Goal: Find specific page/section: Find specific page/section

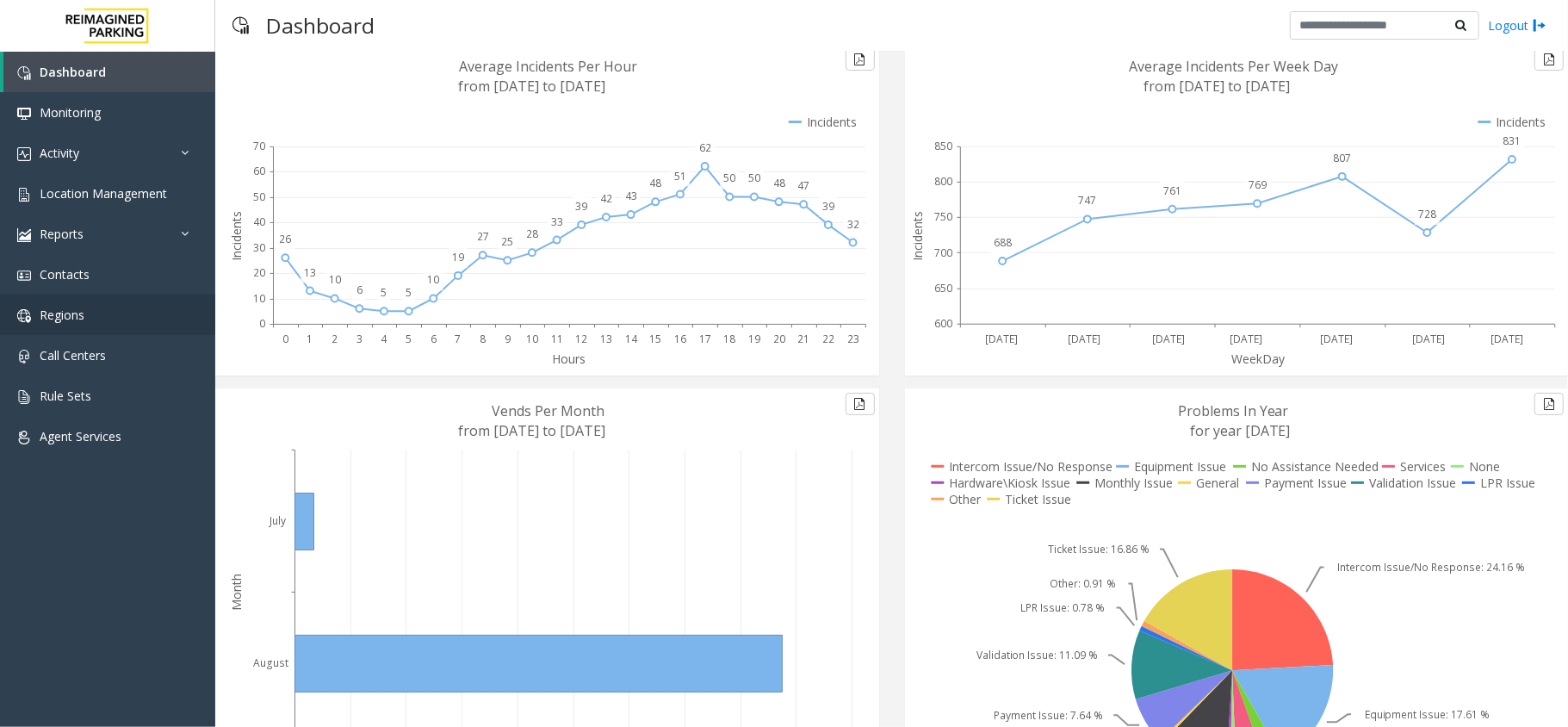
scroll to position [211, 0]
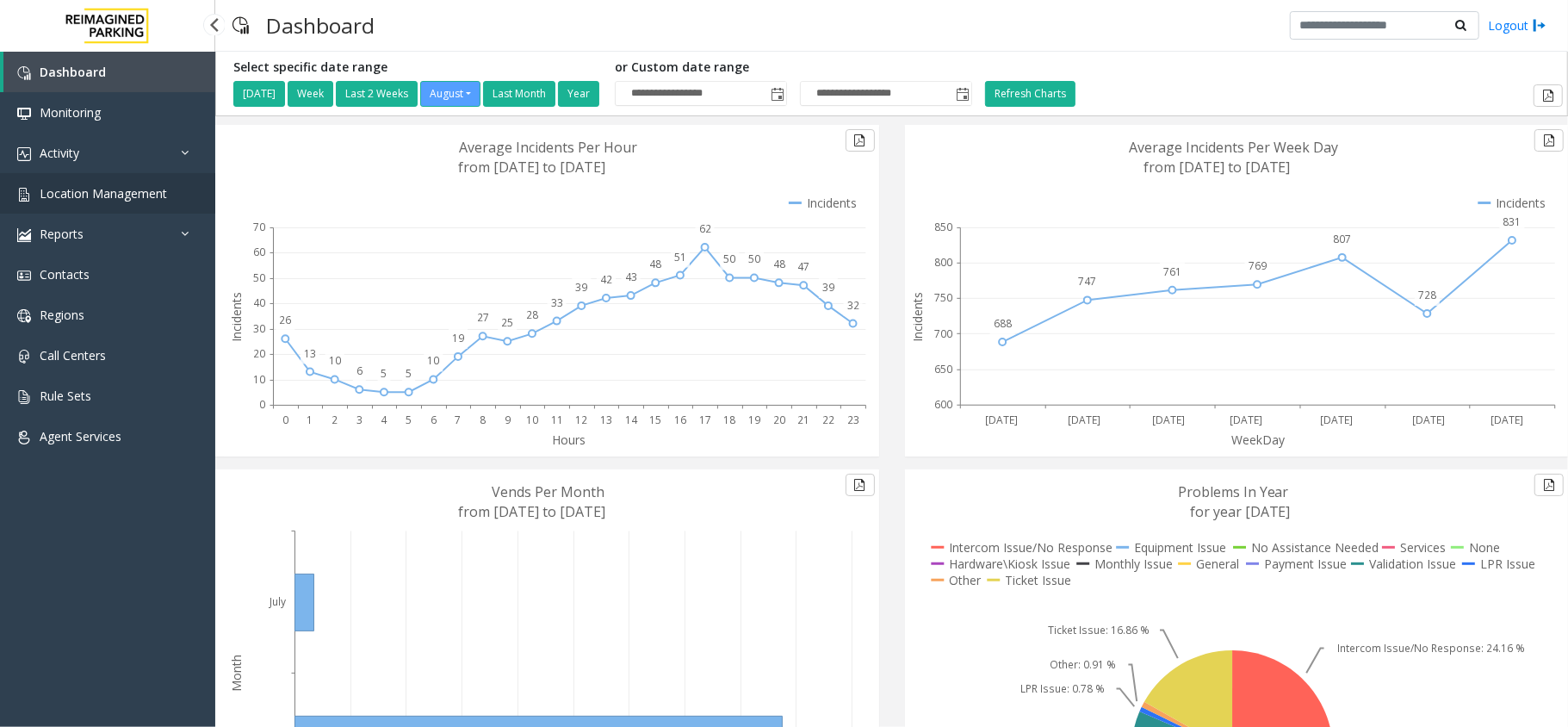
click at [144, 186] on span "Location Management" at bounding box center [103, 194] width 128 height 16
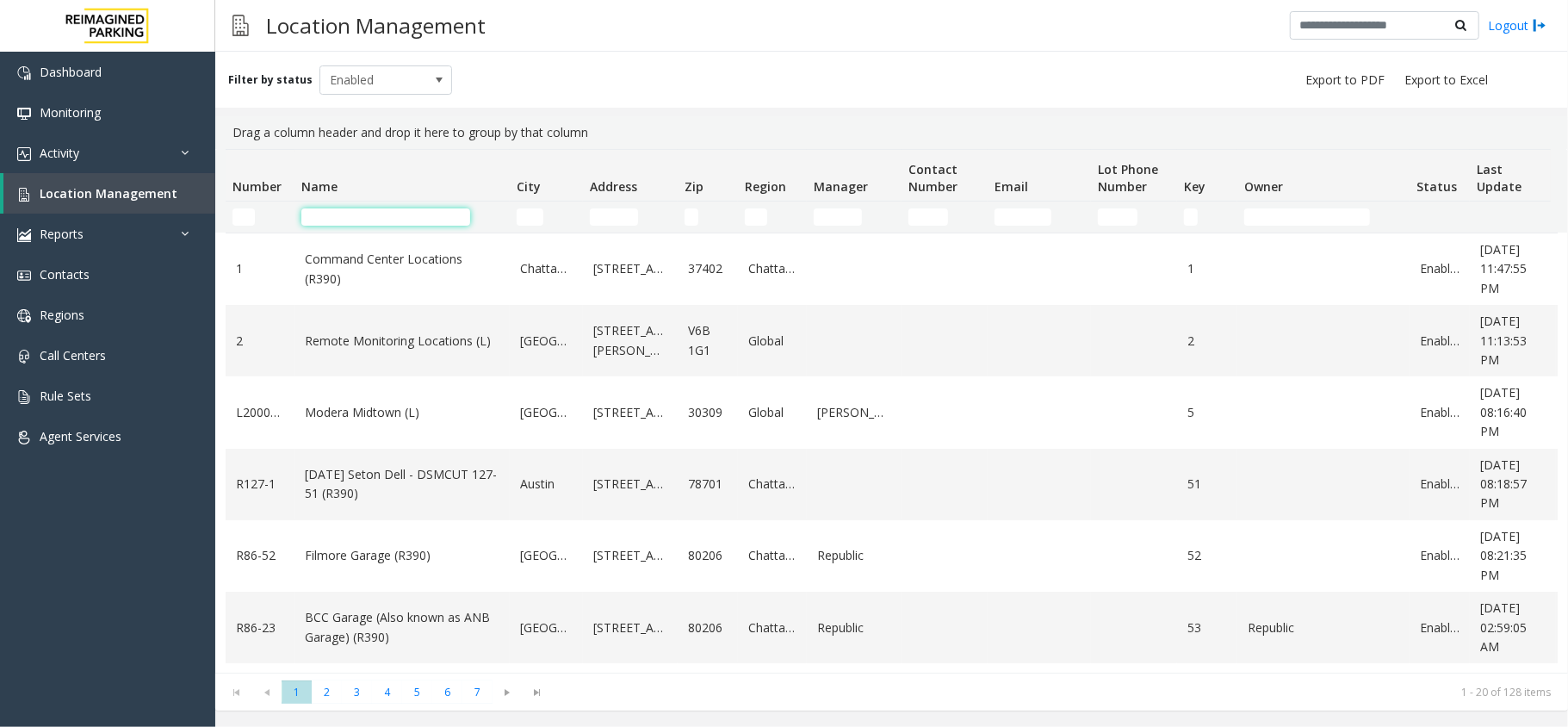
click at [404, 212] on input "Name Filter" at bounding box center [386, 216] width 169 height 17
type input "*"
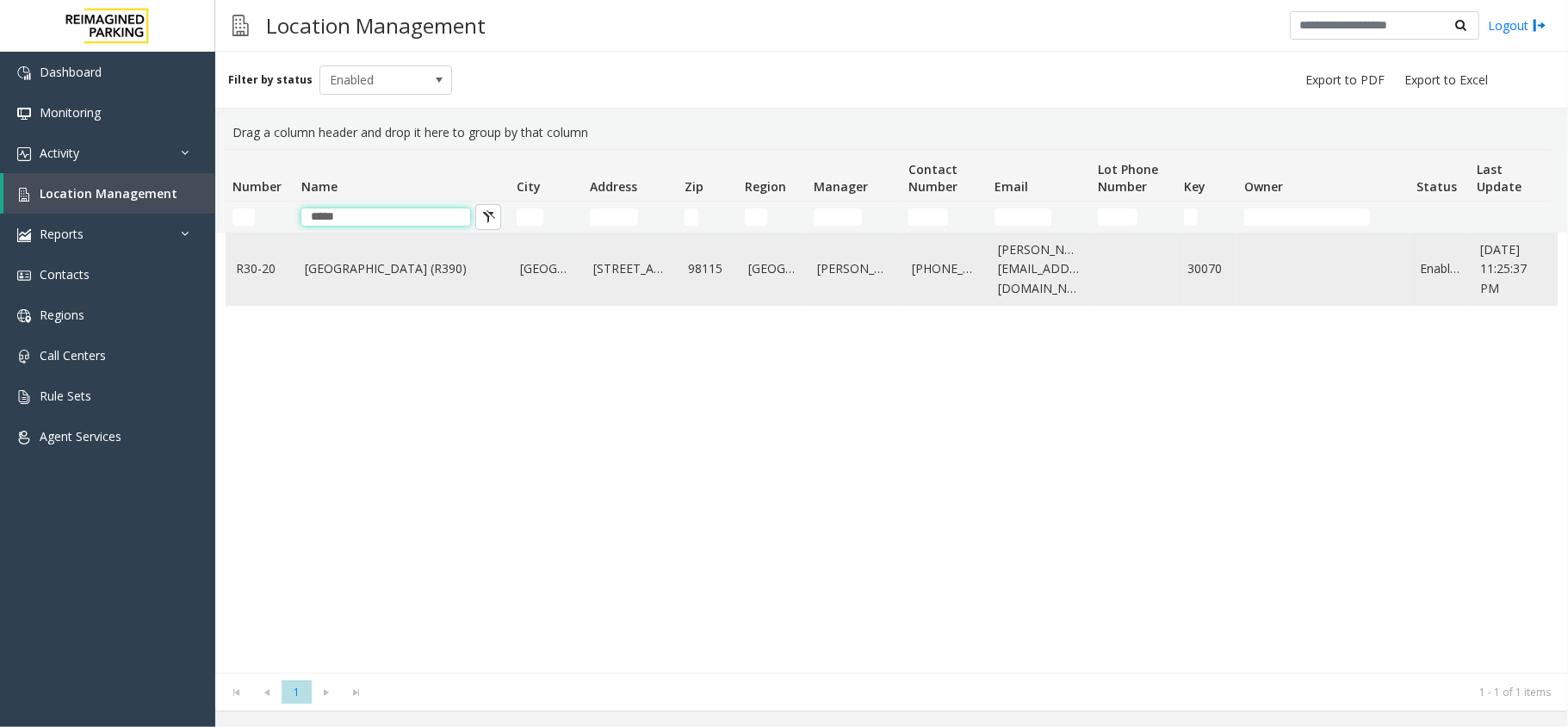
type input "*****"
click at [345, 274] on link "Green Lake Village (R390)" at bounding box center [402, 269] width 195 height 19
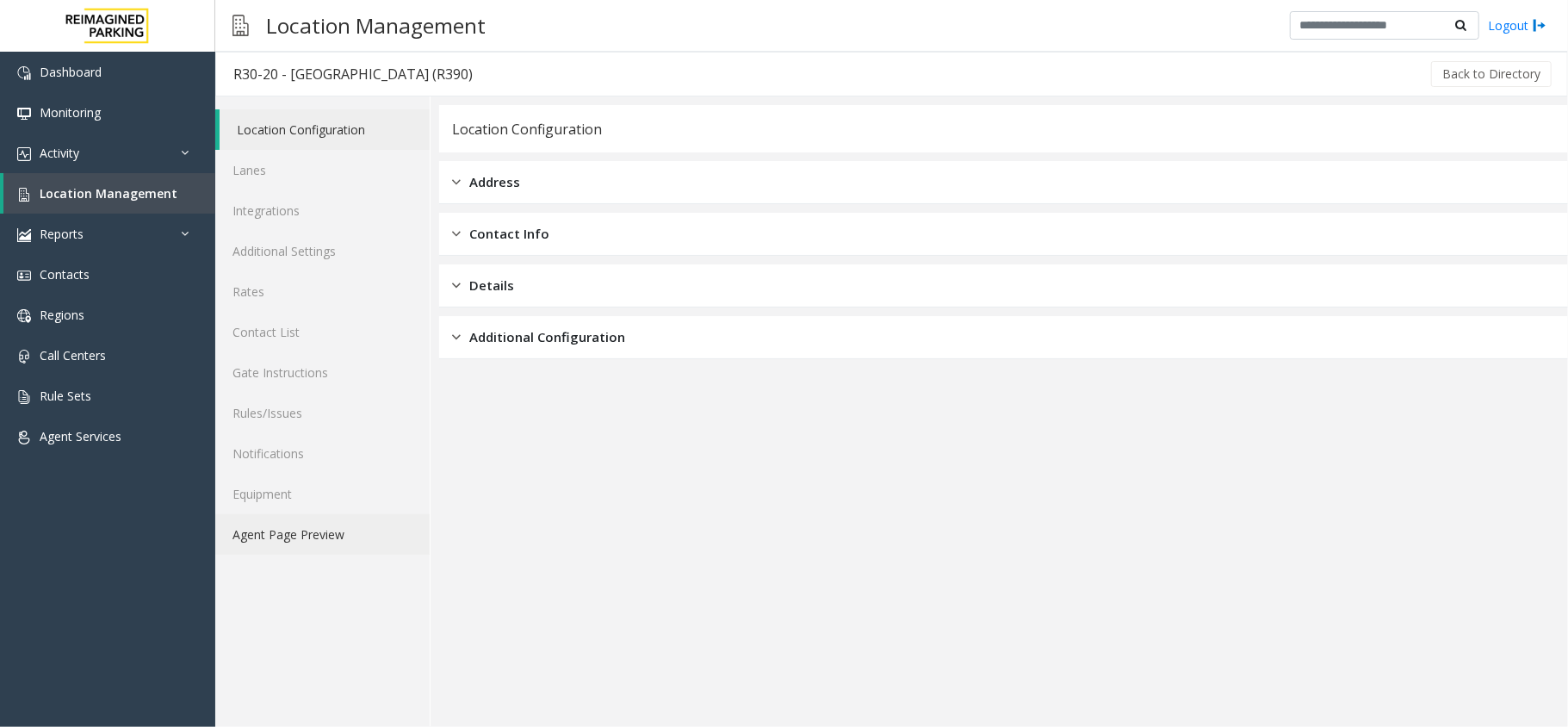
click at [302, 541] on link "Agent Page Preview" at bounding box center [323, 534] width 215 height 40
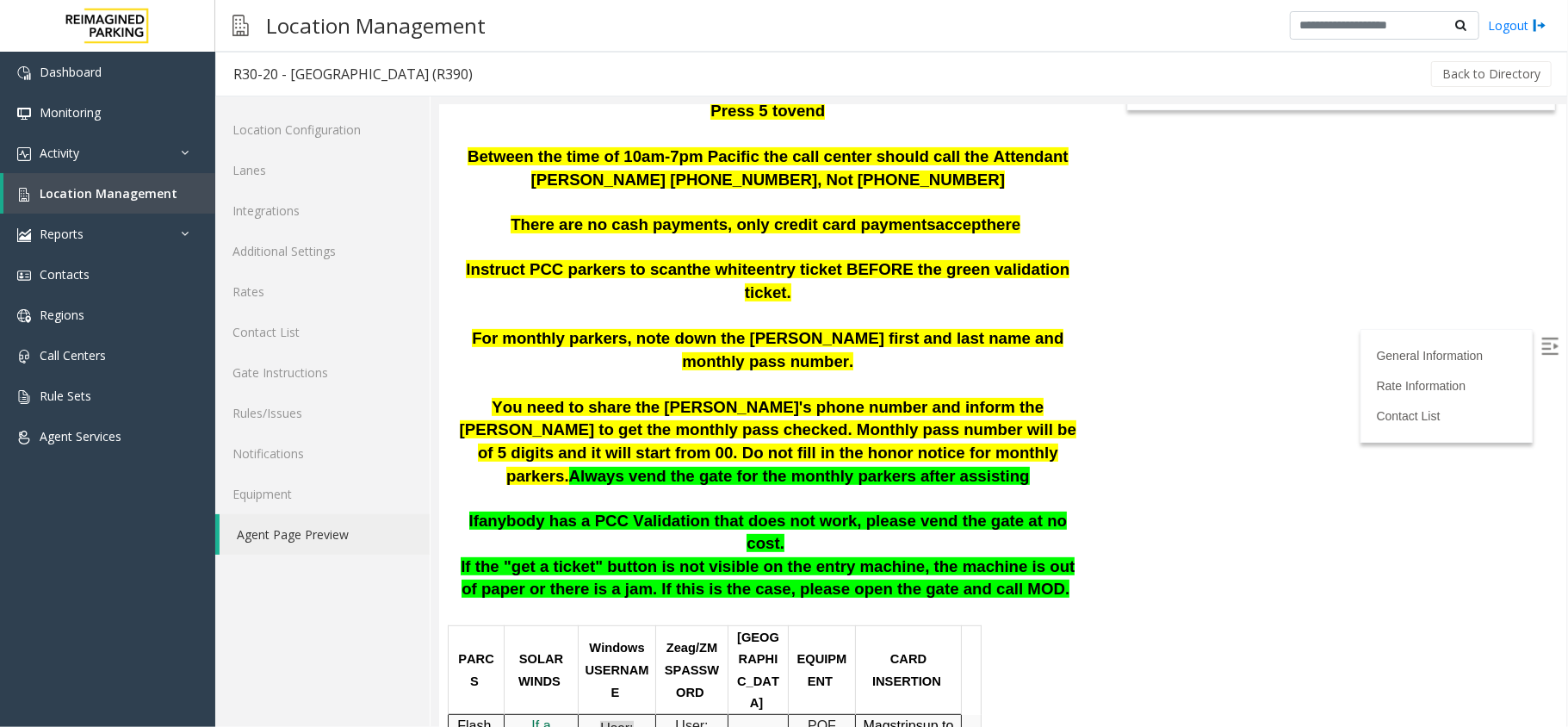
scroll to position [344, 0]
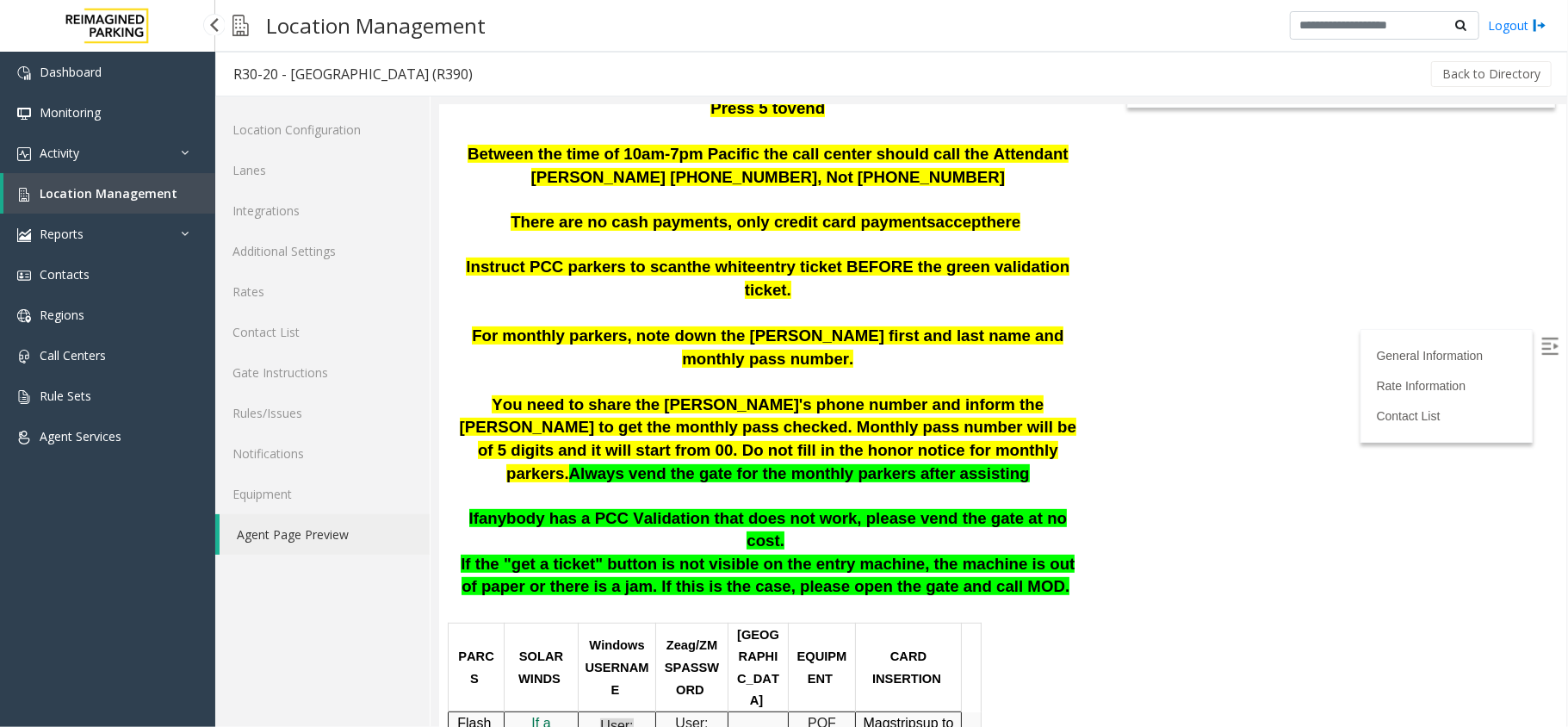
click at [146, 200] on span "Location Management" at bounding box center [108, 194] width 138 height 16
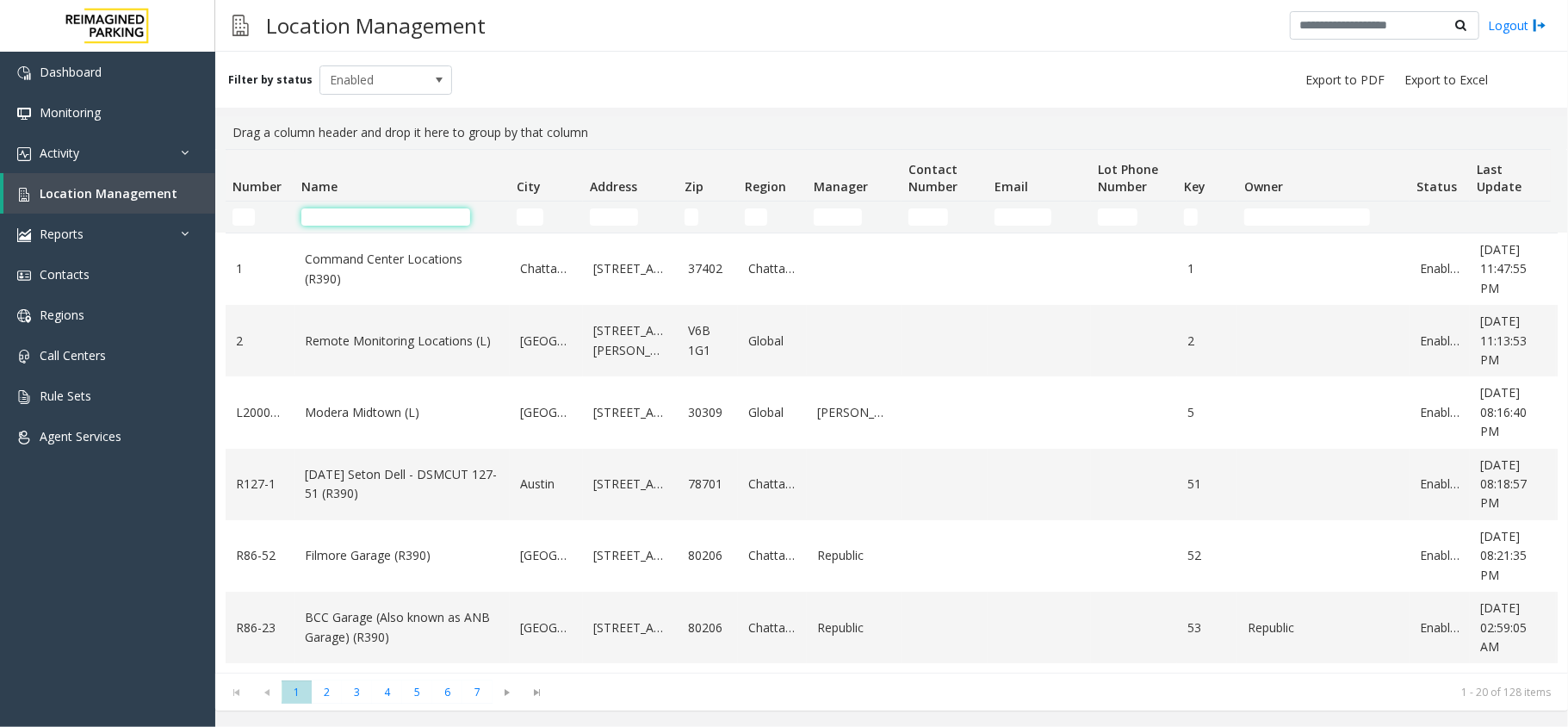
click at [383, 225] on input "Name Filter" at bounding box center [386, 216] width 169 height 17
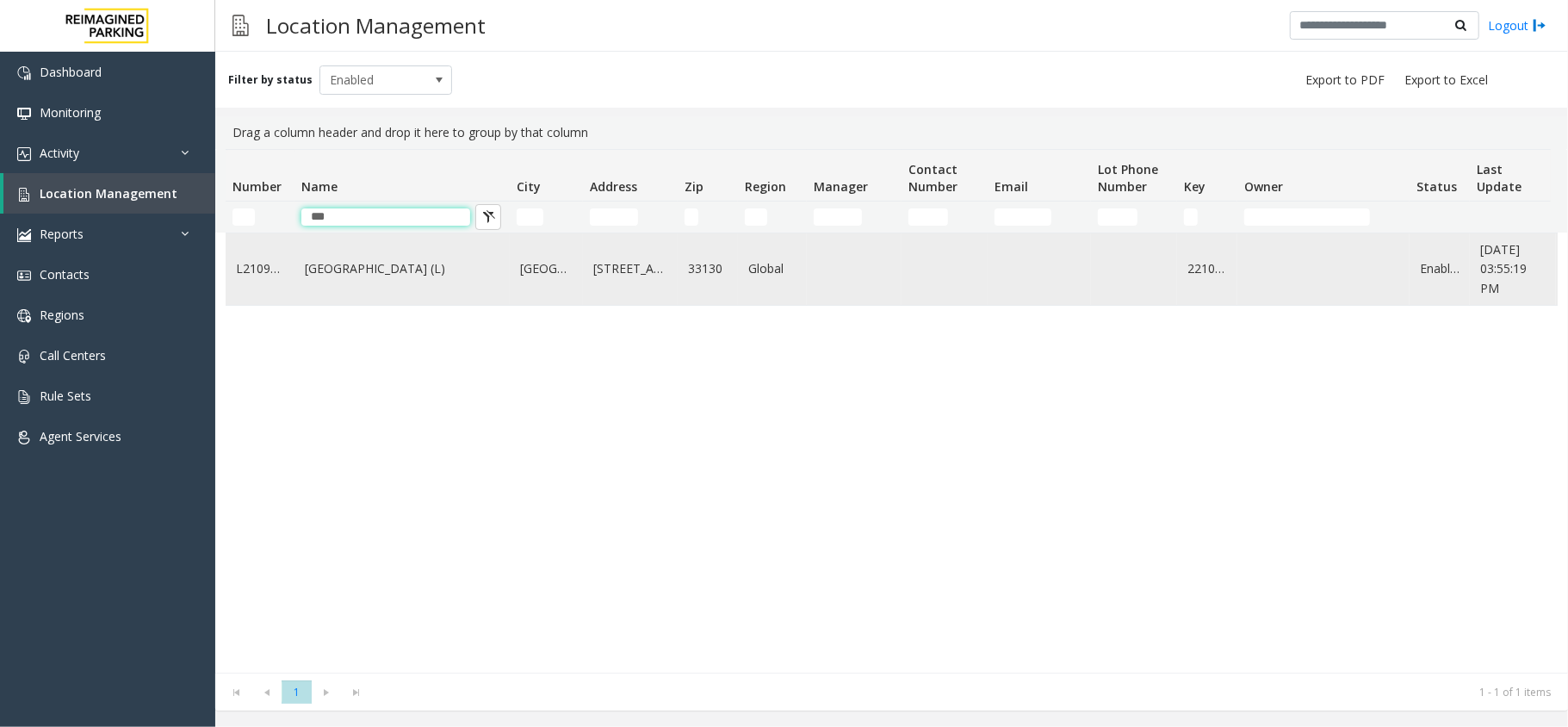
type input "***"
click at [386, 280] on td "Brickell City Centre (L)" at bounding box center [402, 269] width 216 height 71
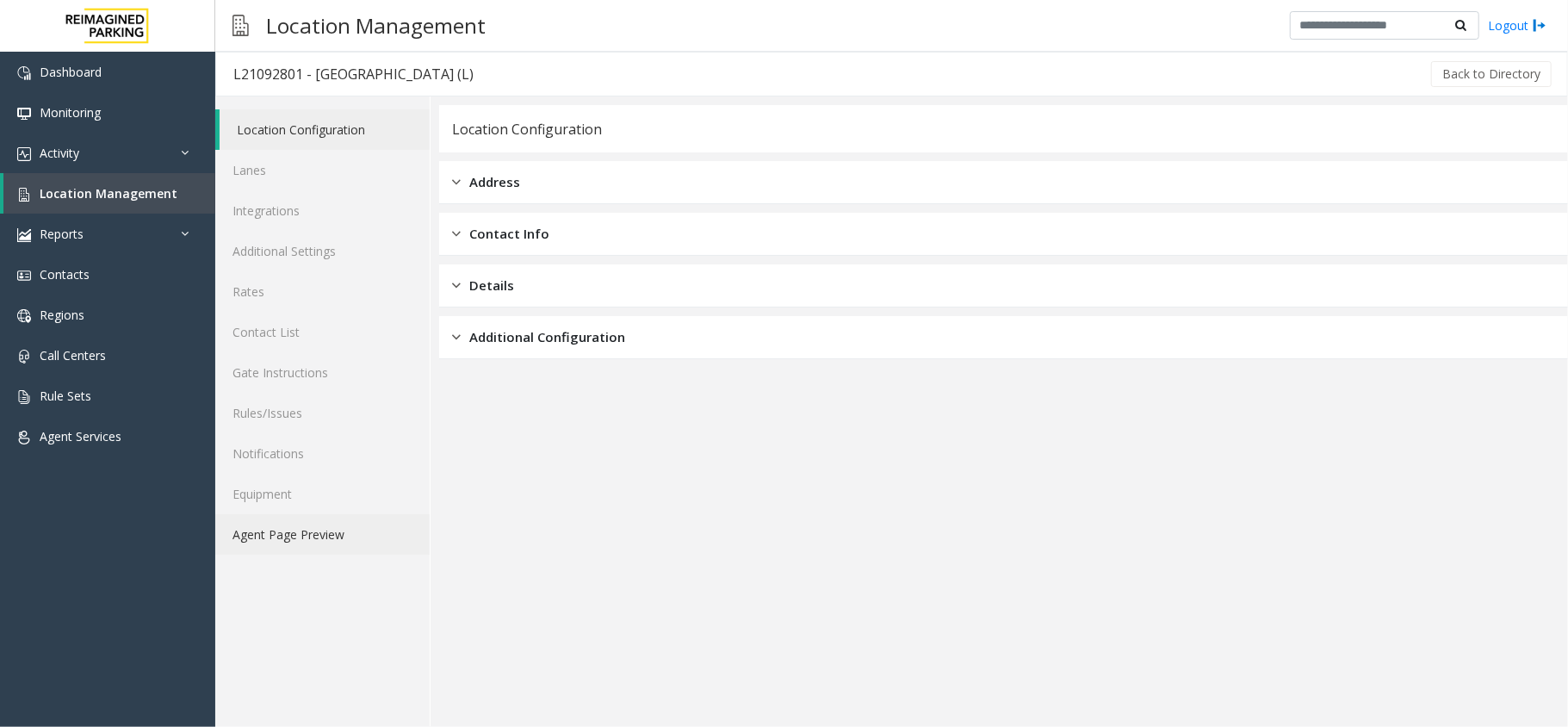
click at [302, 517] on link "Agent Page Preview" at bounding box center [323, 534] width 215 height 40
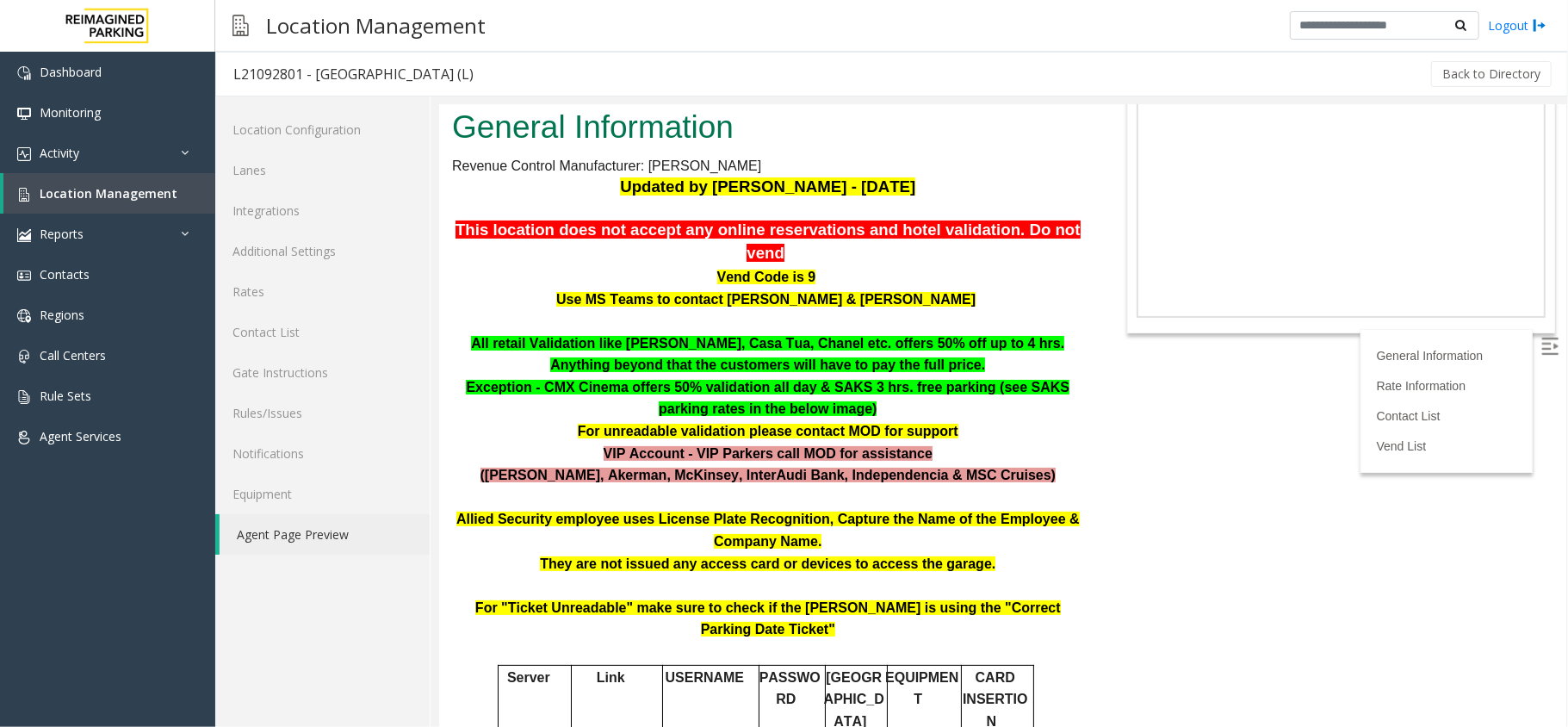
scroll to position [344, 0]
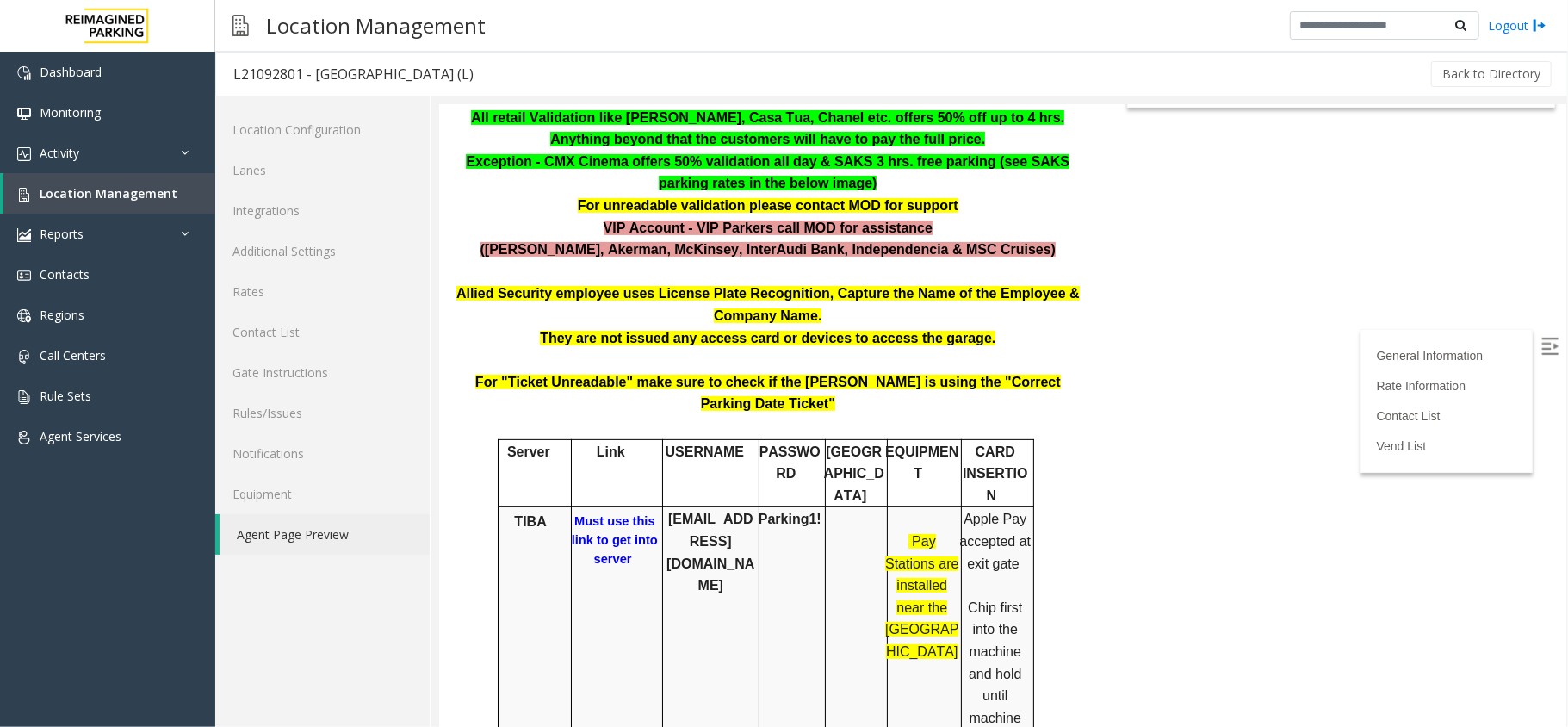
click at [608, 513] on b "Must use this link to get into server" at bounding box center [614, 539] width 86 height 52
click at [709, 511] on b "bccparking@reefparking.com" at bounding box center [710, 551] width 88 height 81
copy b "bccparking@reefparking.com"
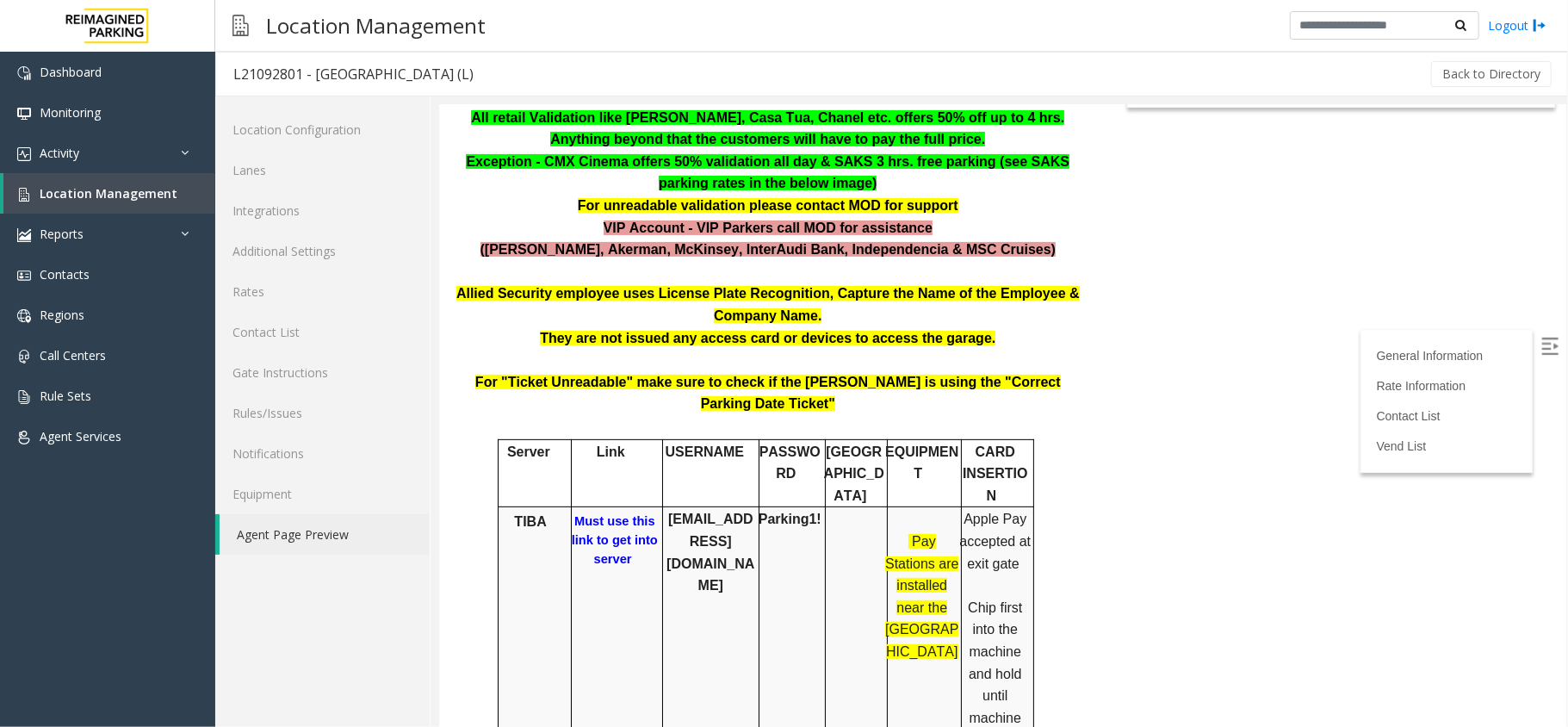
click at [788, 511] on b "Parking1!" at bounding box center [789, 518] width 63 height 15
copy b "Parking1!"
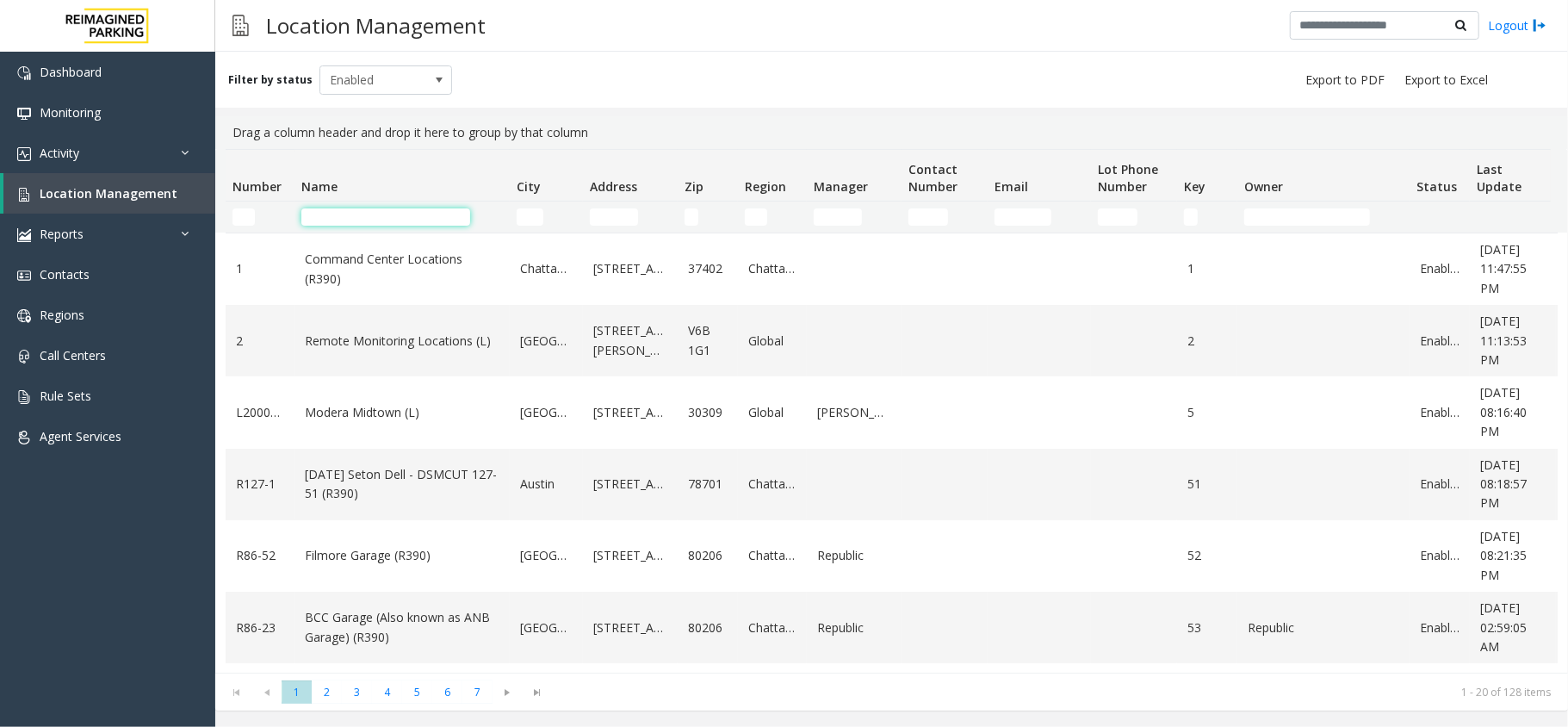
click at [377, 210] on input "Name Filter" at bounding box center [386, 216] width 169 height 17
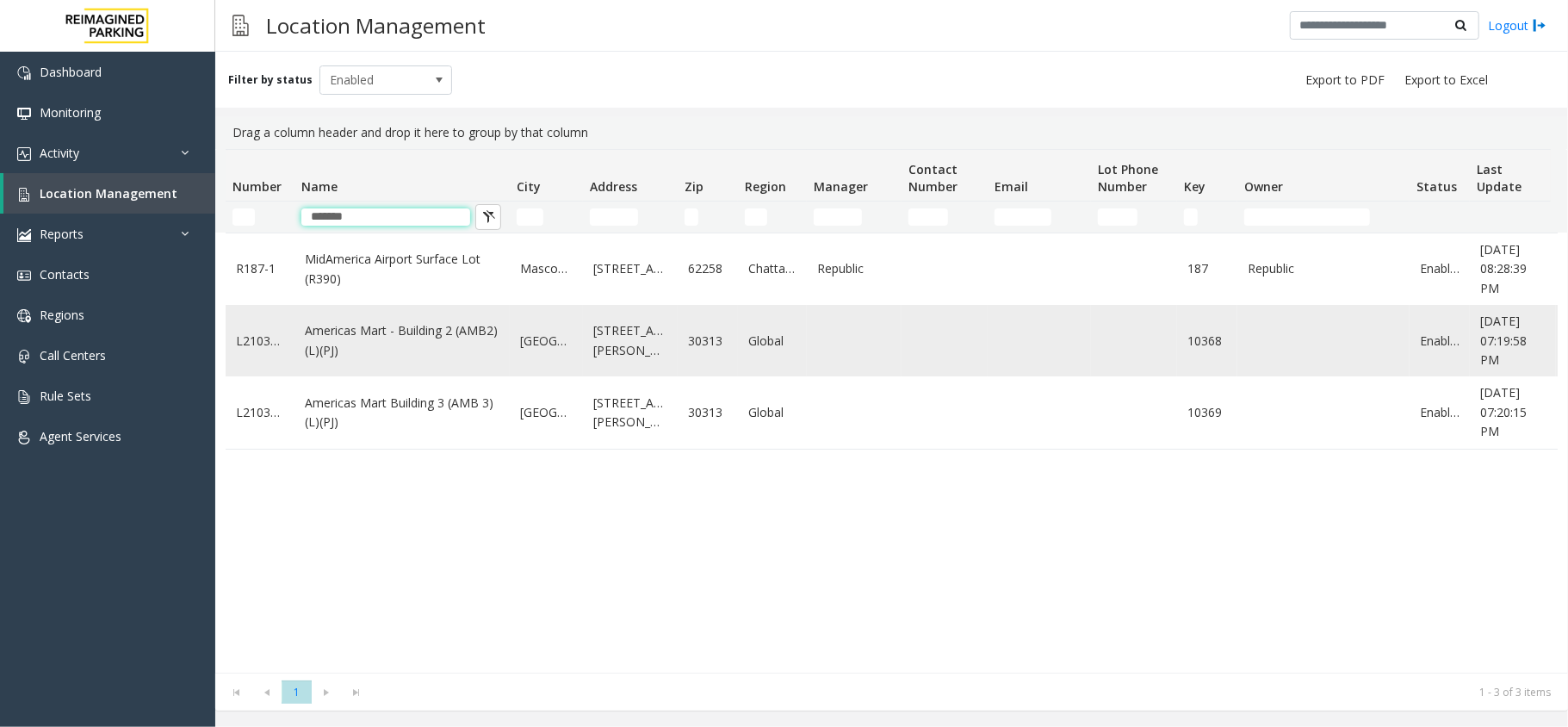
type input "*******"
click at [383, 344] on link "Americas Mart - Building 2 (AMB2) (L)(PJ)" at bounding box center [402, 341] width 195 height 38
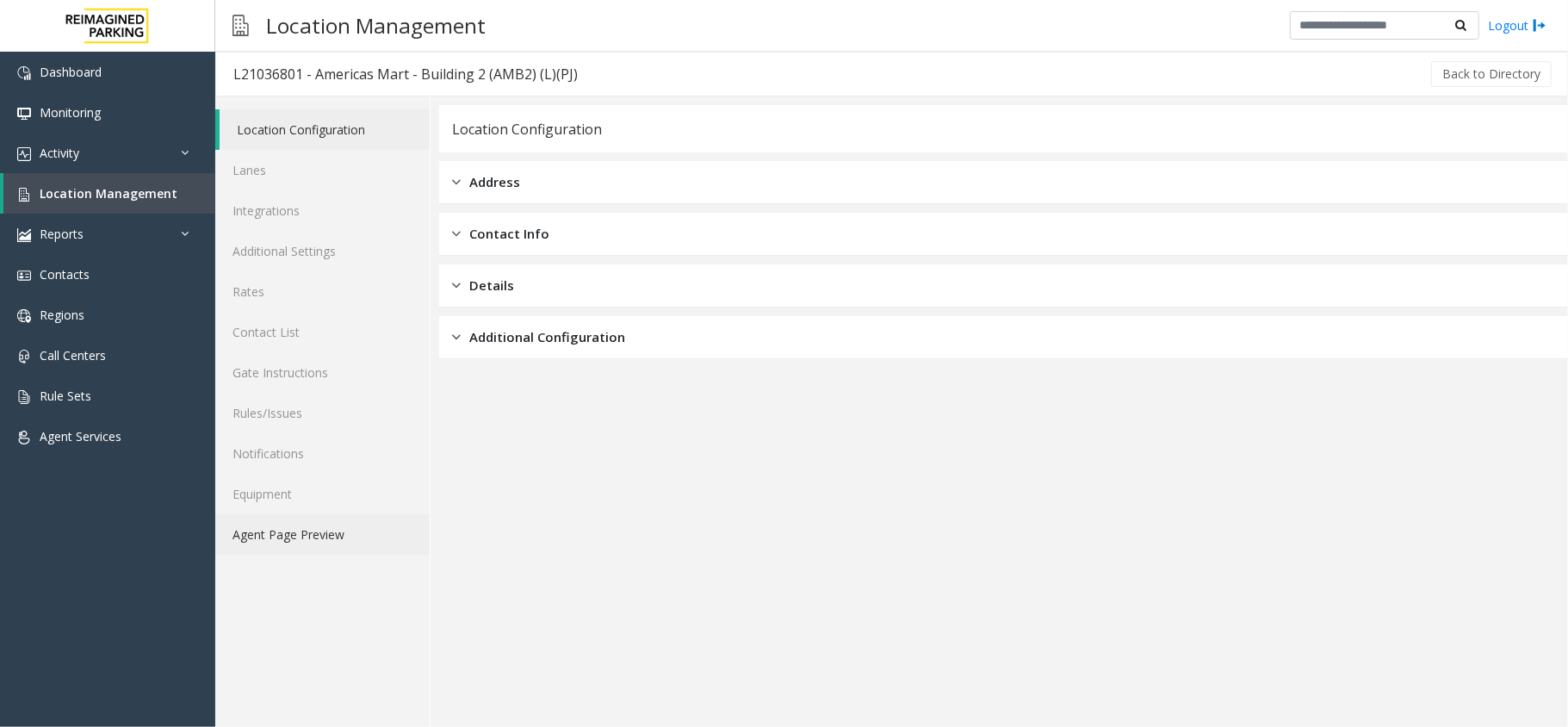
click at [304, 533] on link "Agent Page Preview" at bounding box center [323, 534] width 215 height 40
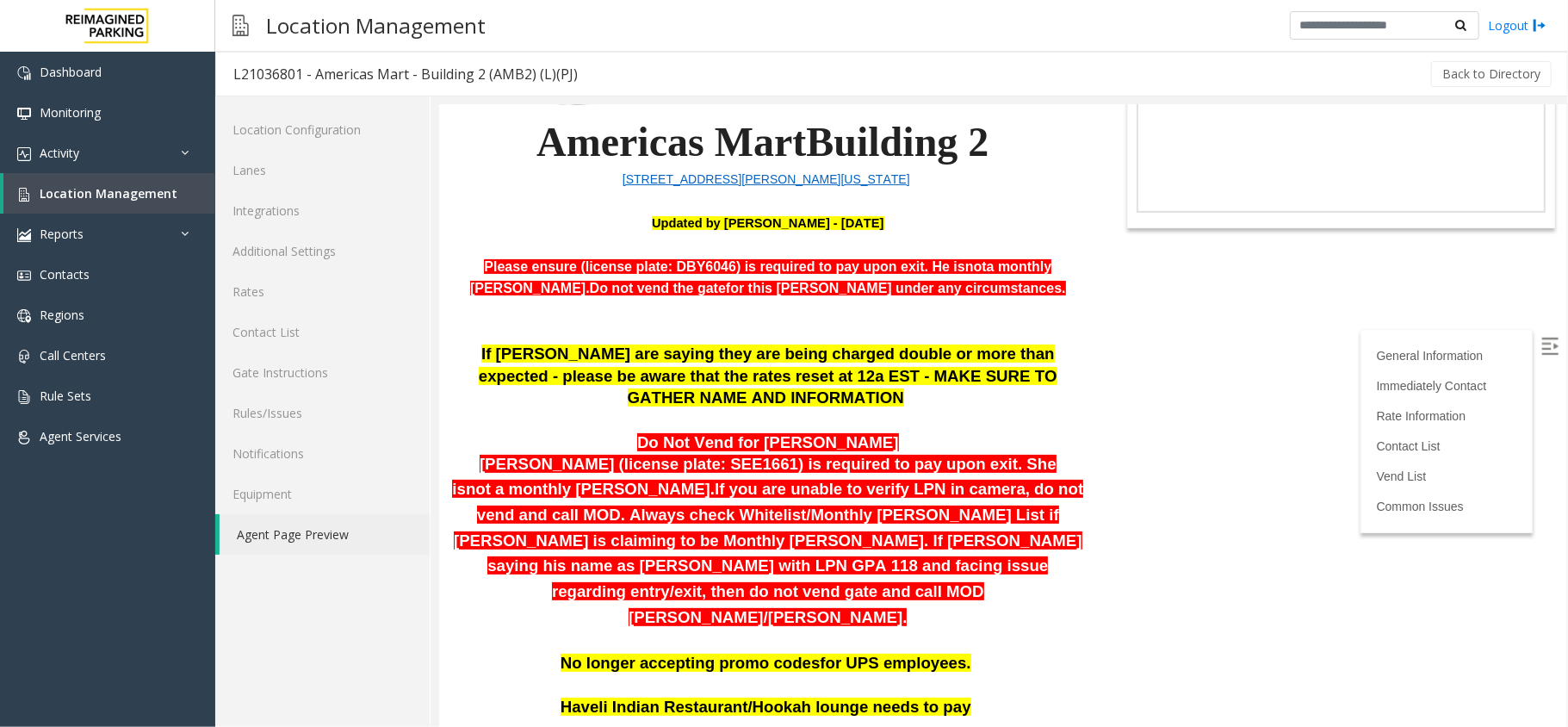
scroll to position [458, 0]
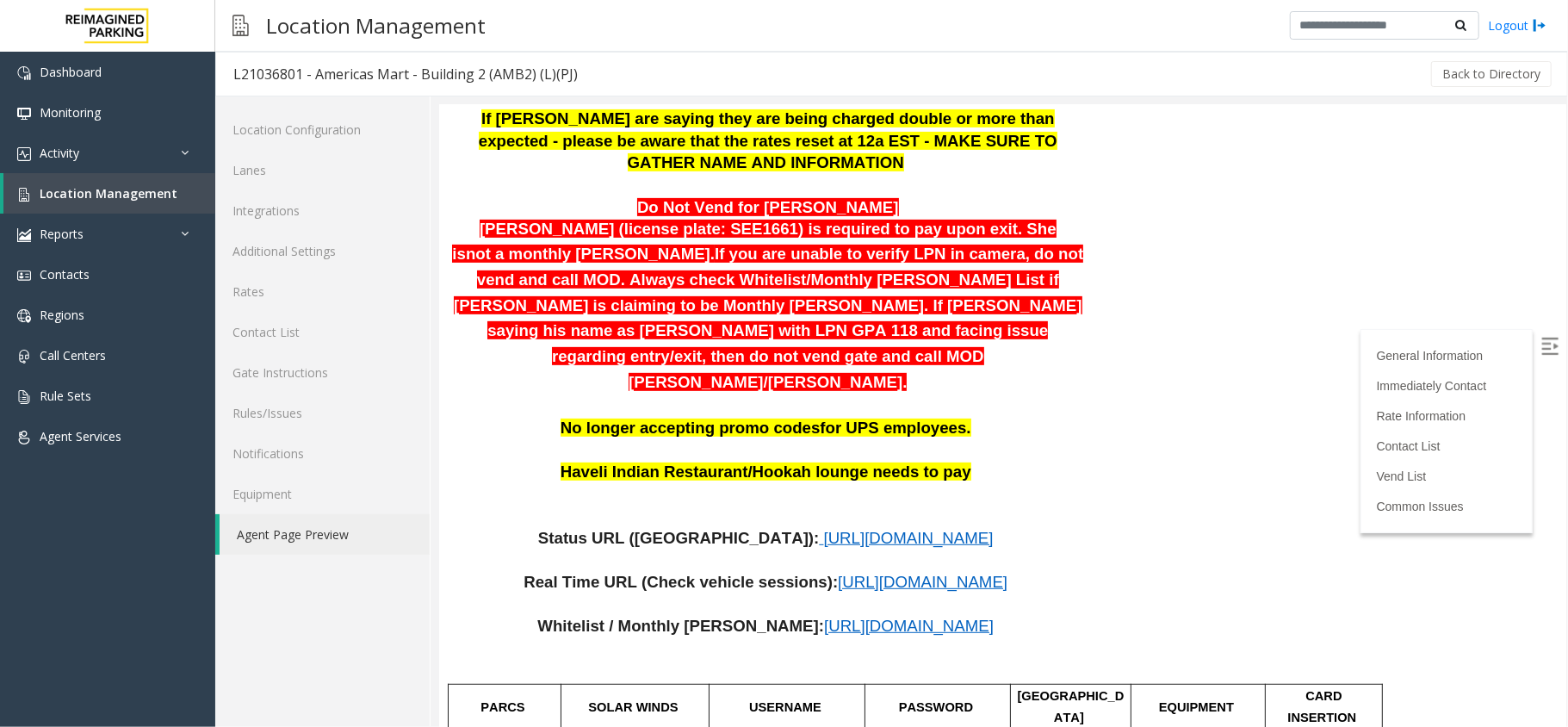
click at [823, 616] on span "[URL][DOMAIN_NAME]" at bounding box center [908, 625] width 170 height 18
